Goal: Task Accomplishment & Management: Manage account settings

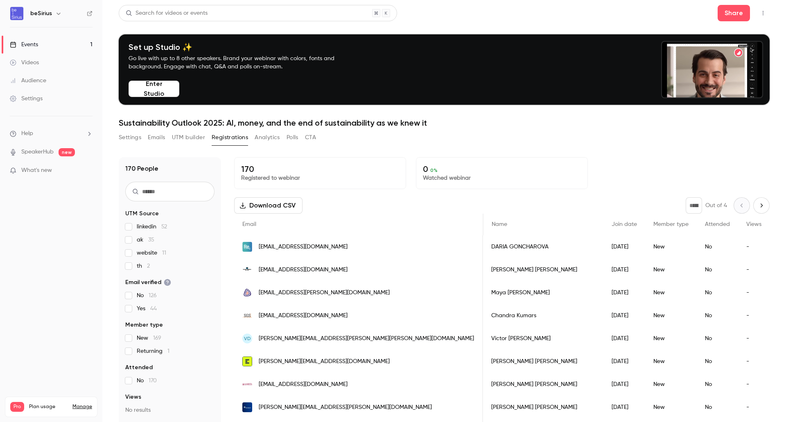
scroll to position [0, 512]
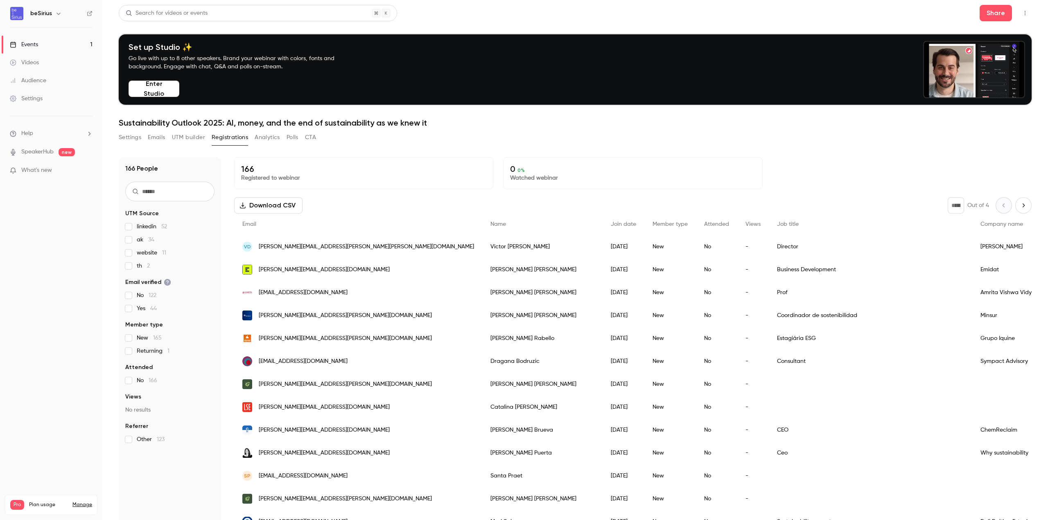
scroll to position [164, 0]
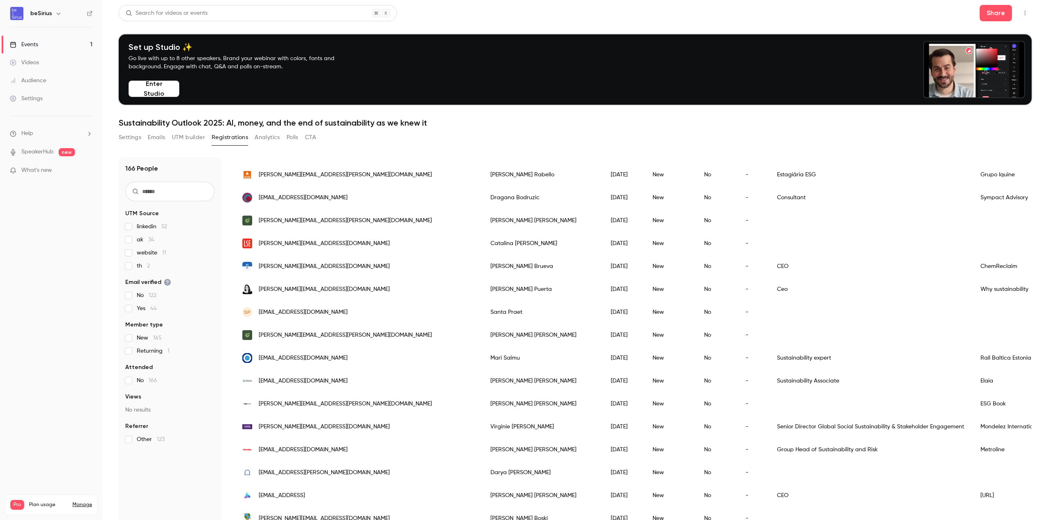
click at [15, 14] on img at bounding box center [16, 13] width 13 height 13
click at [33, 45] on div "Events" at bounding box center [24, 45] width 28 height 8
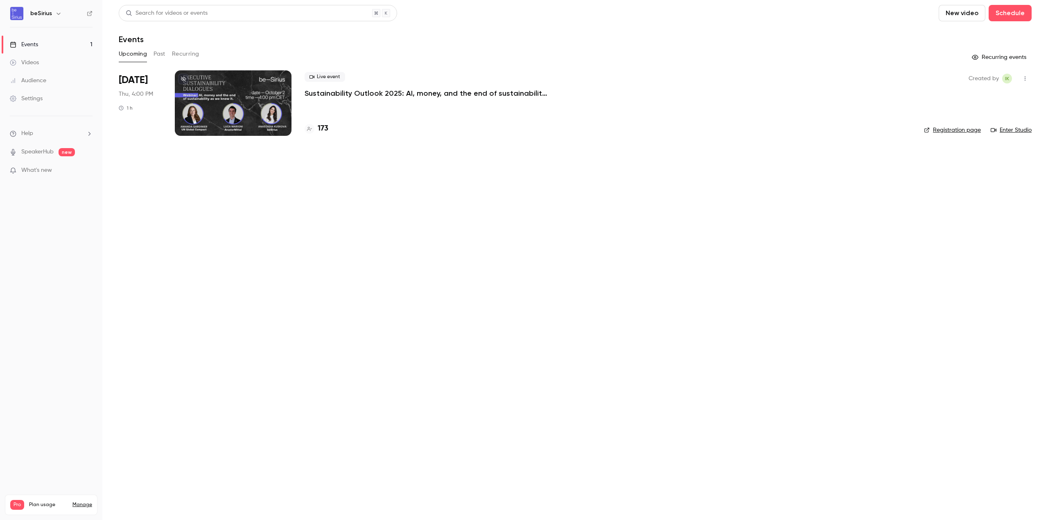
click at [207, 97] on div at bounding box center [233, 102] width 117 height 65
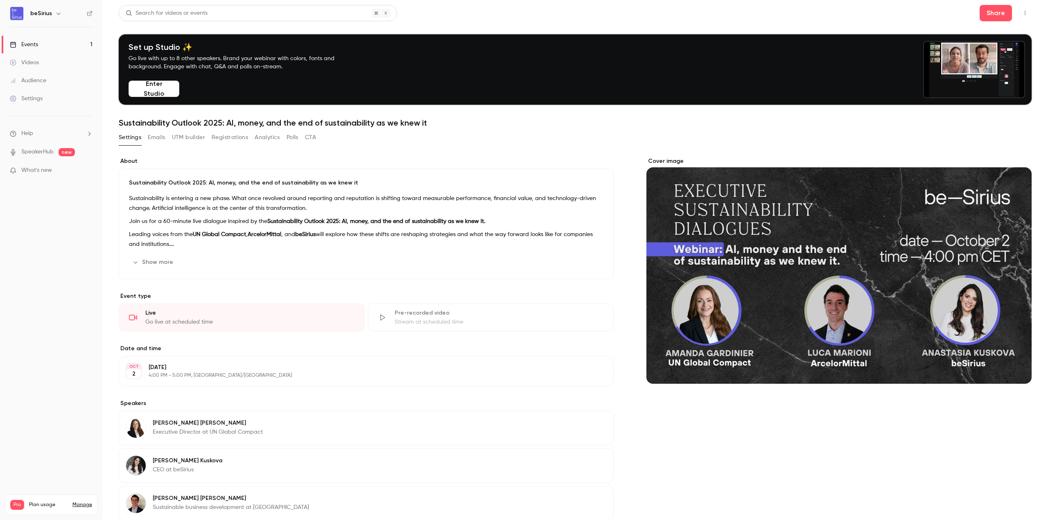
click at [293, 138] on button "Polls" at bounding box center [292, 137] width 12 height 13
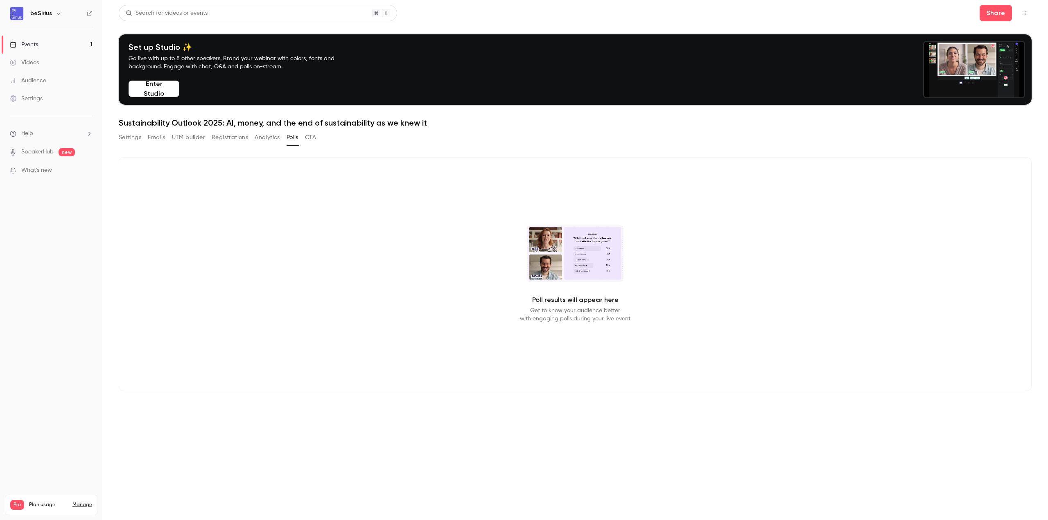
click at [555, 248] on video at bounding box center [575, 253] width 97 height 56
click at [238, 227] on div "Poll results will appear here Get to know your audience better with engaging po…" at bounding box center [575, 274] width 913 height 234
click at [186, 138] on button "UTM builder" at bounding box center [188, 137] width 33 height 13
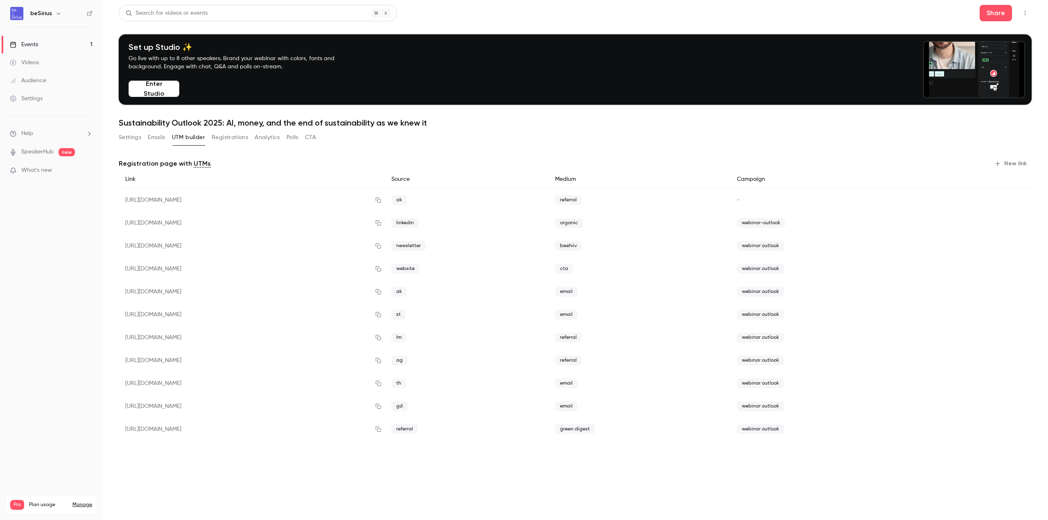
click at [139, 139] on button "Settings" at bounding box center [130, 137] width 23 height 13
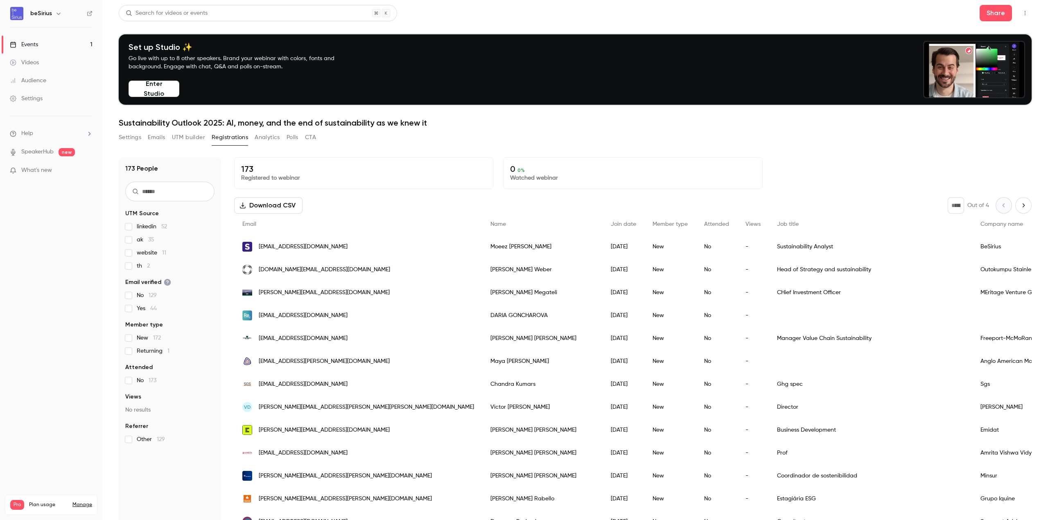
click at [187, 192] on input "text" at bounding box center [169, 192] width 89 height 20
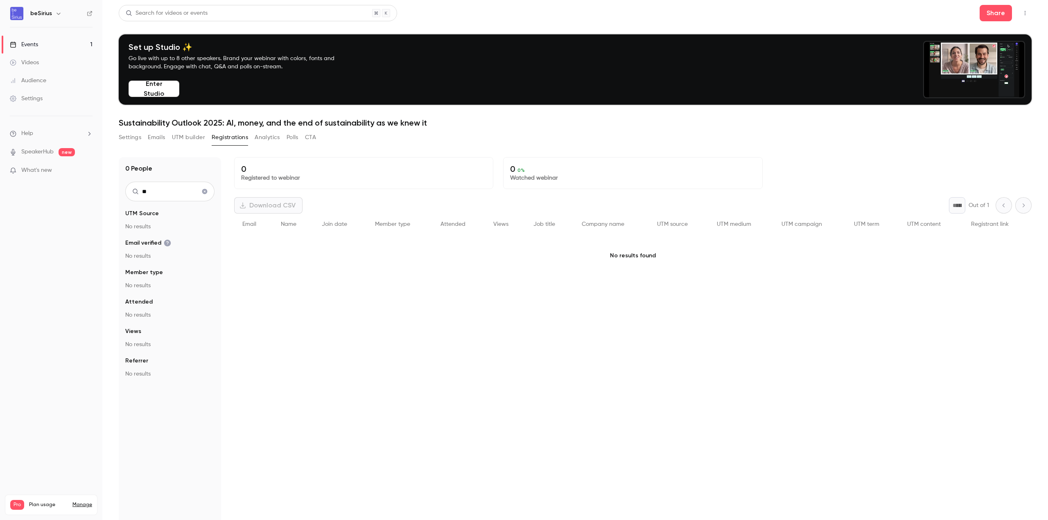
type input "*"
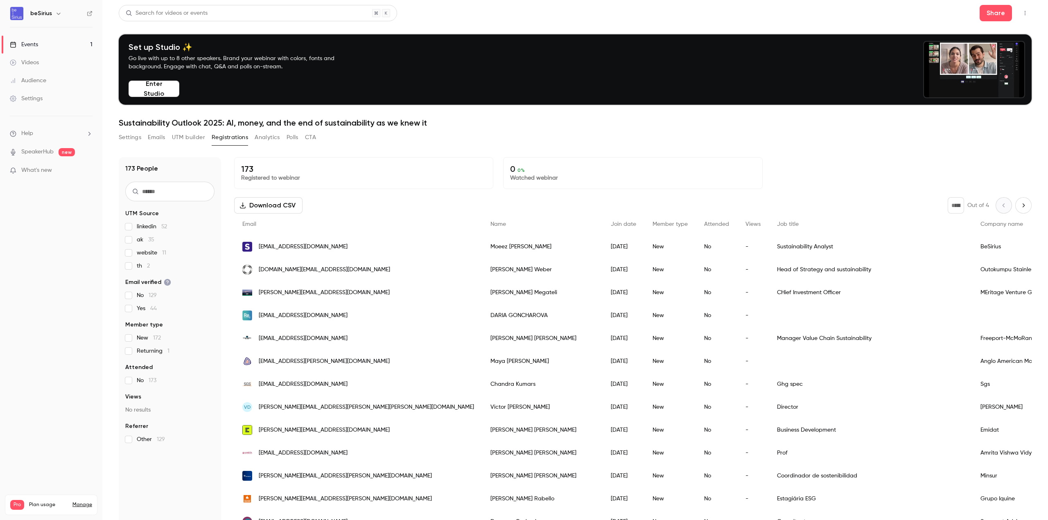
click at [295, 248] on span "[EMAIL_ADDRESS][DOMAIN_NAME]" at bounding box center [303, 247] width 89 height 9
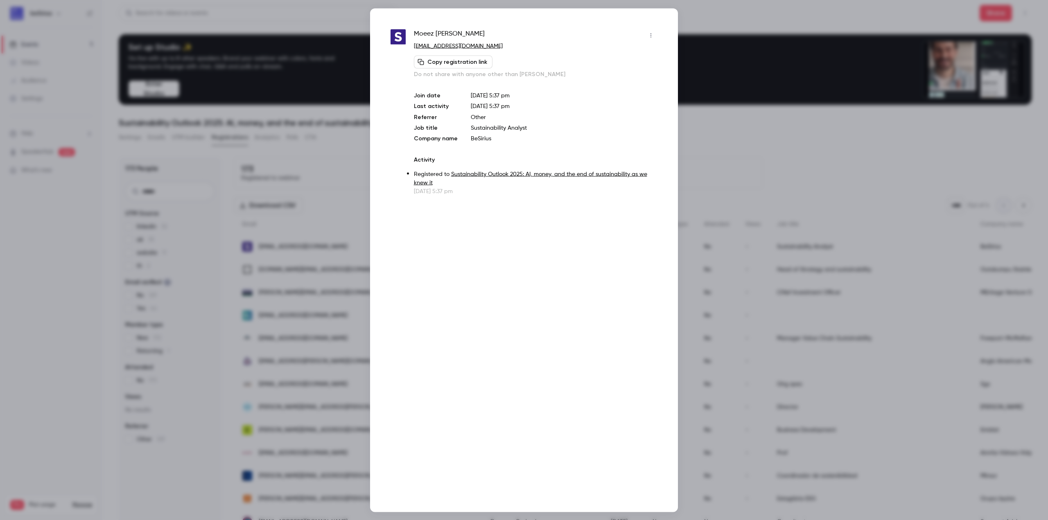
click at [710, 164] on div at bounding box center [524, 260] width 1048 height 520
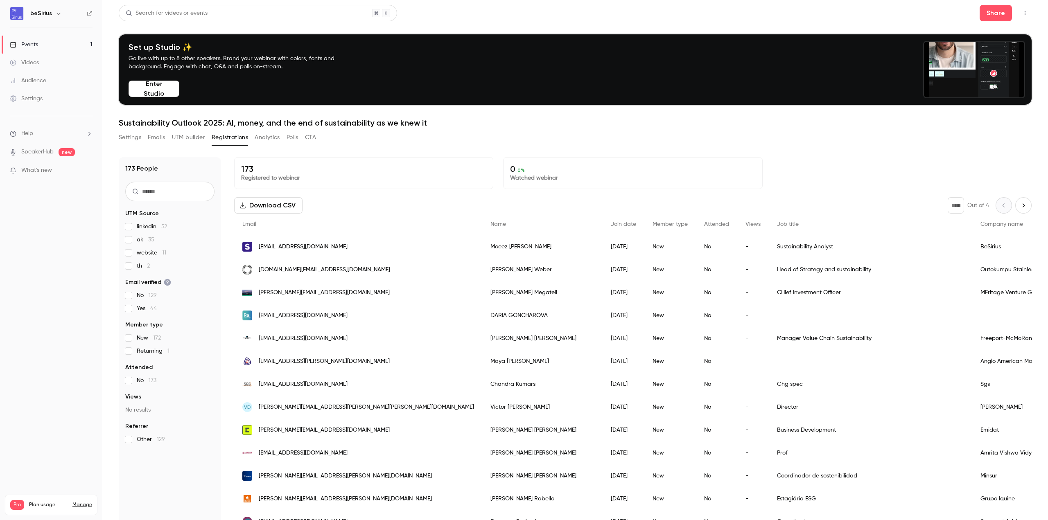
click at [24, 39] on link "Events 1" at bounding box center [51, 45] width 102 height 18
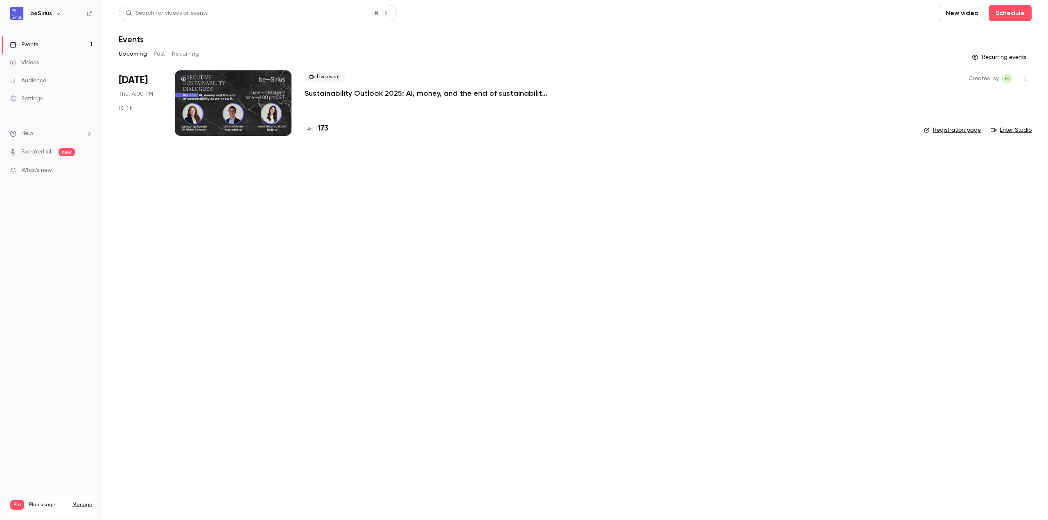
click at [257, 117] on div at bounding box center [233, 102] width 117 height 65
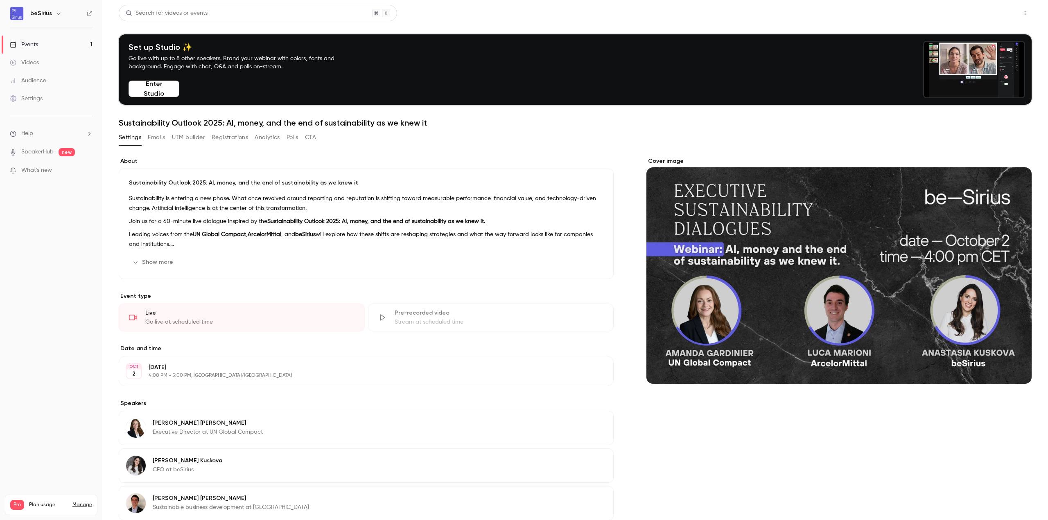
click at [991, 9] on button "Share" at bounding box center [995, 13] width 32 height 16
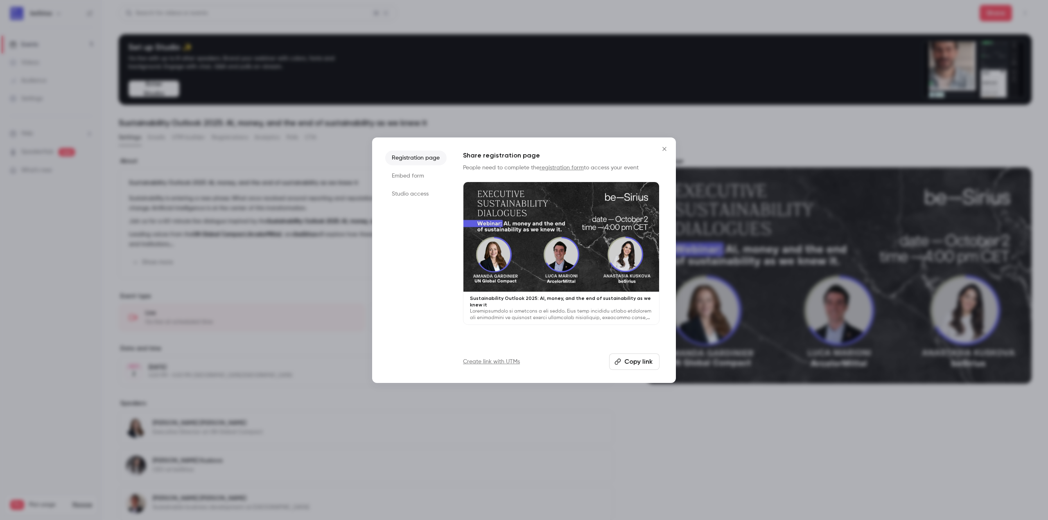
click at [641, 360] on button "Copy link" at bounding box center [634, 362] width 50 height 16
click at [662, 152] on icon "Close" at bounding box center [664, 149] width 10 height 7
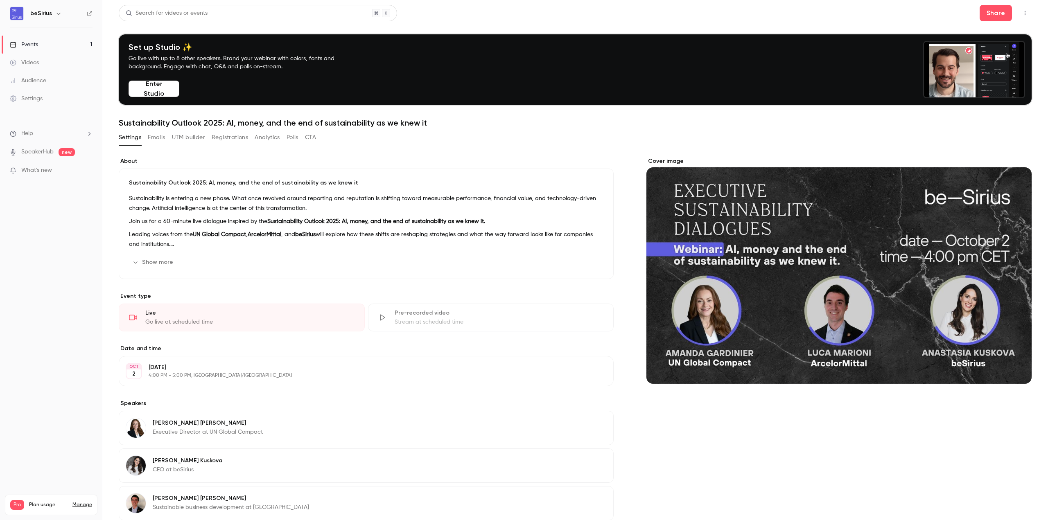
click at [234, 138] on button "Registrations" at bounding box center [230, 137] width 36 height 13
